Goal: Information Seeking & Learning: Learn about a topic

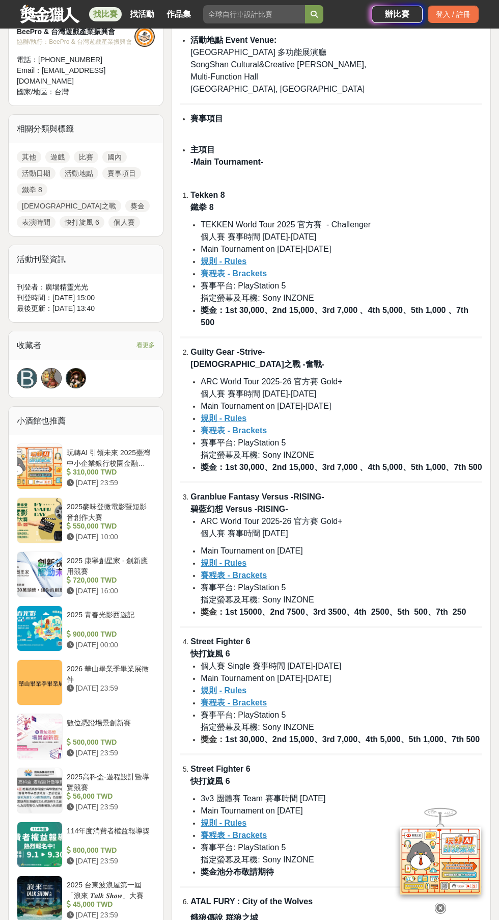
scroll to position [394, 0]
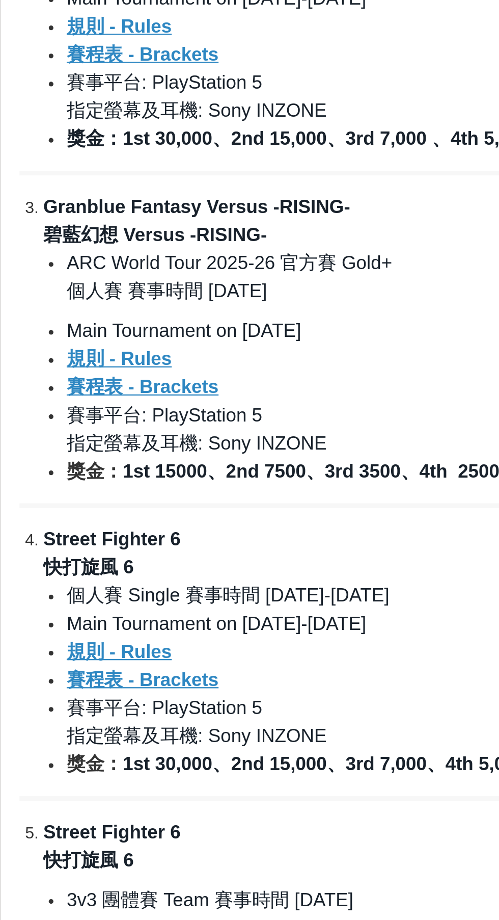
click at [225, 704] on u "賽程表 - Brackets" at bounding box center [234, 699] width 66 height 9
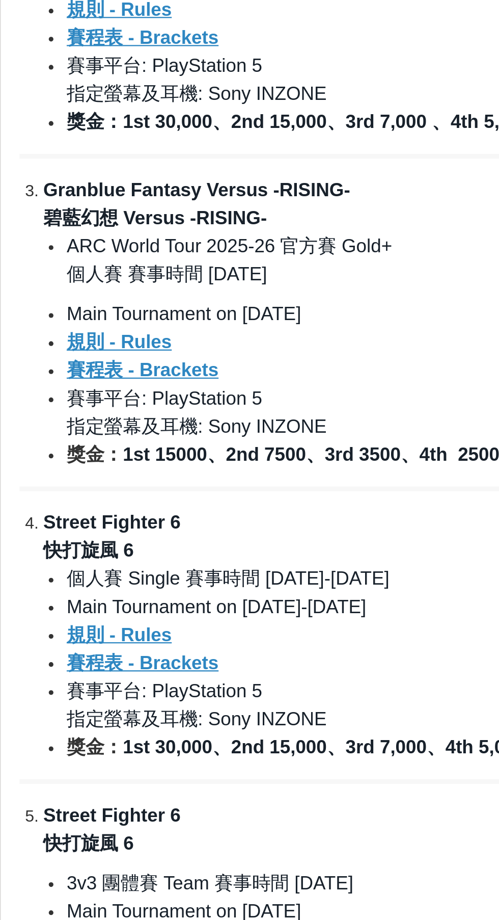
scroll to position [393, 0]
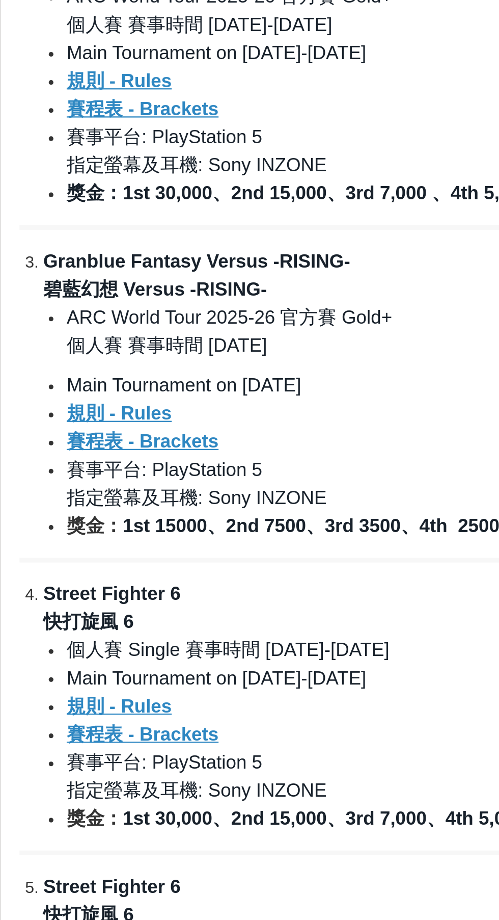
click at [228, 565] on u "規則 - Rules" at bounding box center [224, 560] width 46 height 9
click at [228, 692] on u "規則 - Rules" at bounding box center [224, 687] width 46 height 9
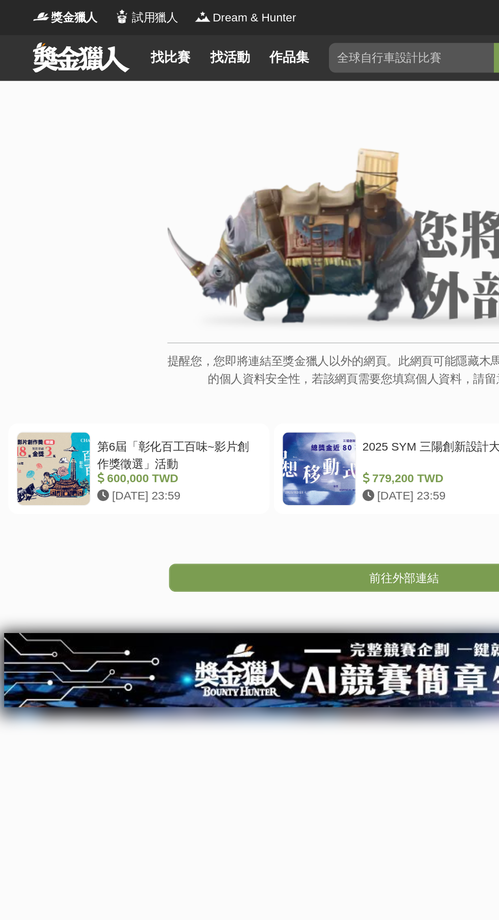
click at [225, 358] on link "前往外部連結" at bounding box center [249, 356] width 290 height 17
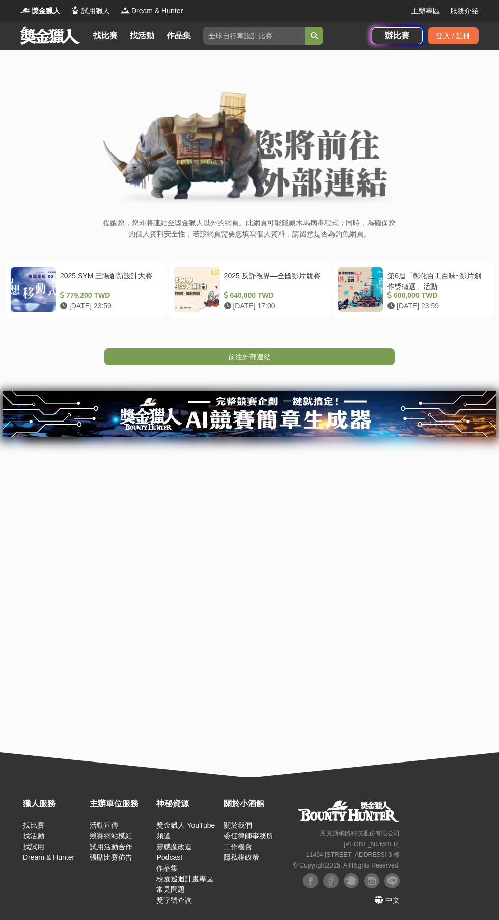
click at [327, 353] on link "前往外部連結" at bounding box center [249, 356] width 290 height 17
